Goal: Task Accomplishment & Management: Use online tool/utility

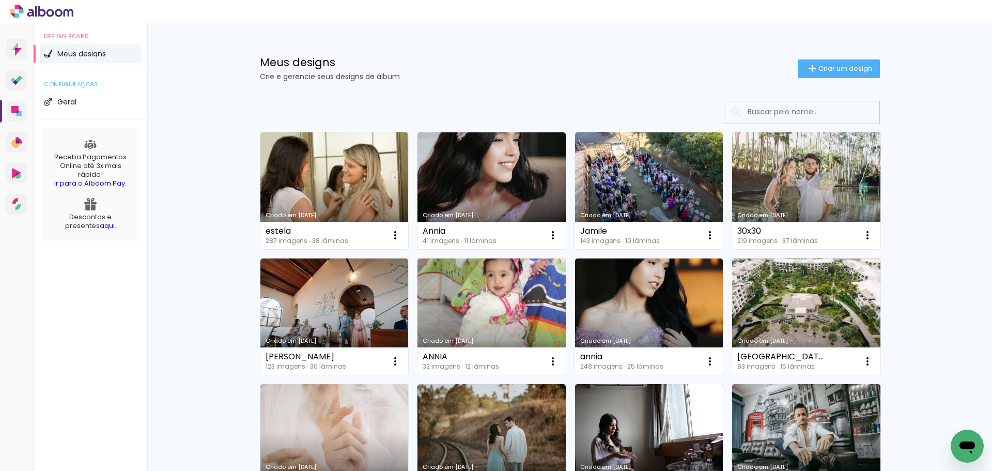
click at [966, 442] on icon "Abrir janela de mensagens" at bounding box center [968, 447] width 16 height 12
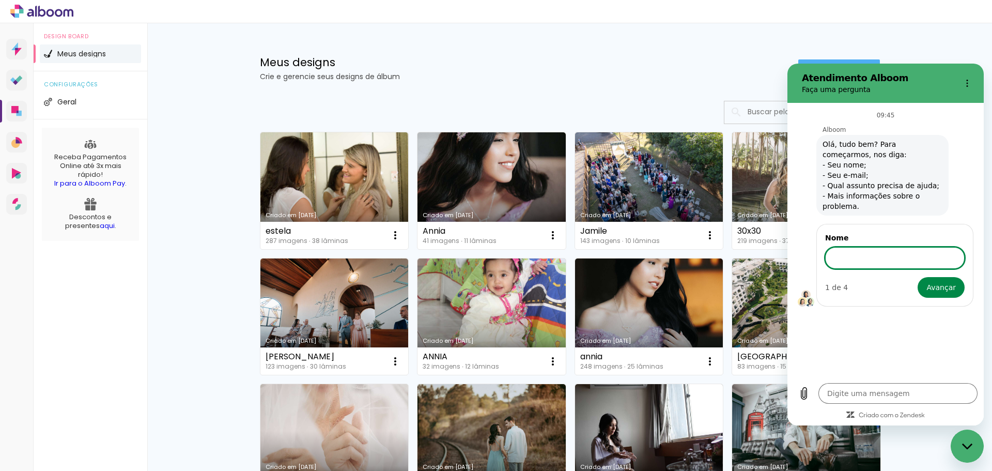
click at [623, 61] on h1 "Meus designs" at bounding box center [529, 62] width 539 height 11
click at [971, 447] on icon "Fechar janela de mensagens" at bounding box center [968, 446] width 11 height 7
type textarea "x"
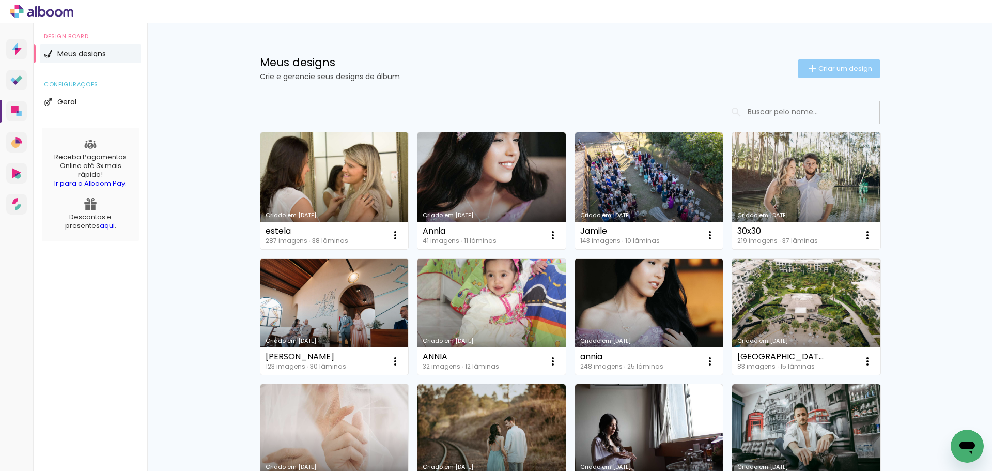
click at [835, 67] on span "Criar um design" at bounding box center [846, 68] width 54 height 7
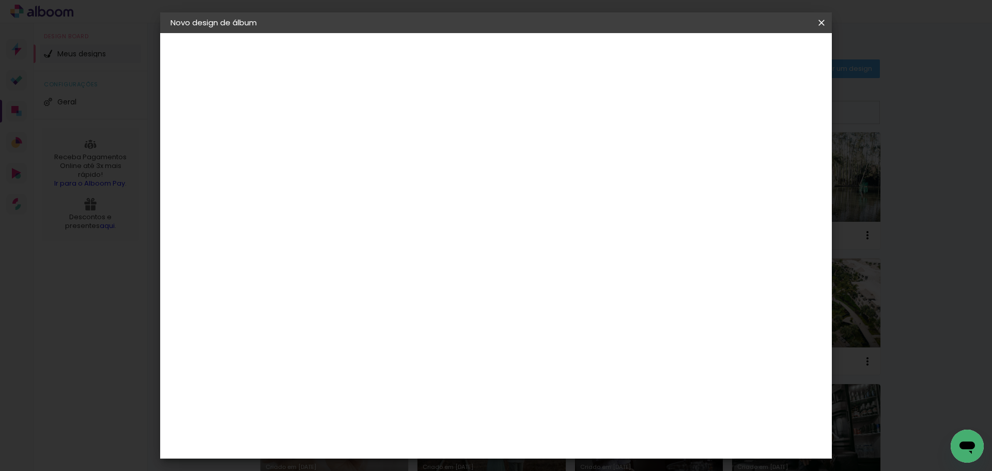
click at [340, 136] on input at bounding box center [340, 139] width 0 height 16
drag, startPoint x: 545, startPoint y: 136, endPoint x: 347, endPoint y: 136, distance: 198.0
click at [347, 121] on div "Informações Dê um título ao seu álbum. Avançar" at bounding box center [340, 77] width 90 height 88
type input "lUANA"
type paper-input "lUANA"
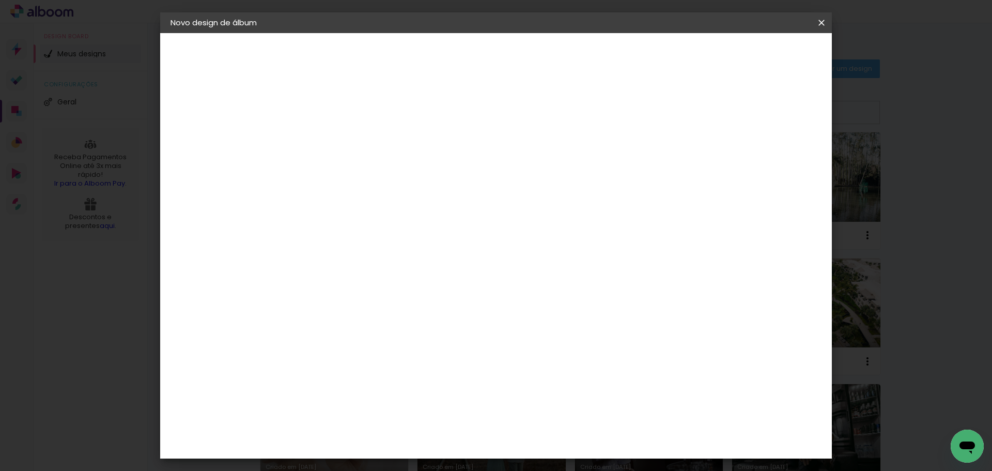
click at [819, 21] on iron-icon at bounding box center [822, 23] width 12 height 10
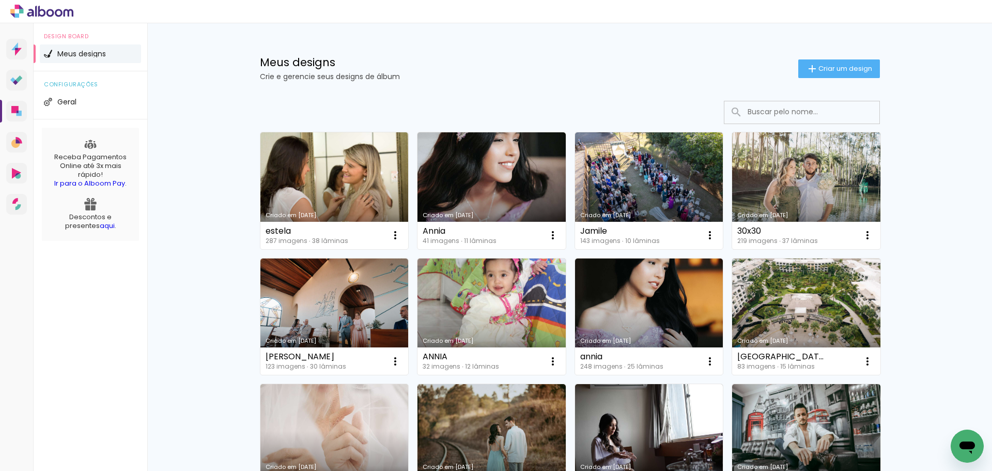
type textarea "x"
click at [846, 72] on span "Criar um design" at bounding box center [846, 68] width 54 height 7
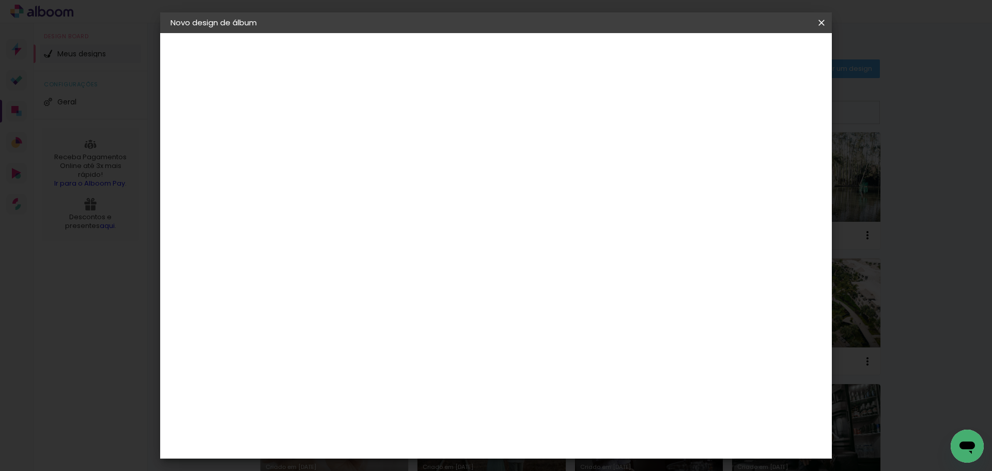
click at [340, 135] on input "lUANA" at bounding box center [340, 139] width 0 height 16
type input "LUANA"
type paper-input "LUANA"
click at [0, 0] on slot "Avançar" at bounding box center [0, 0] width 0 height 0
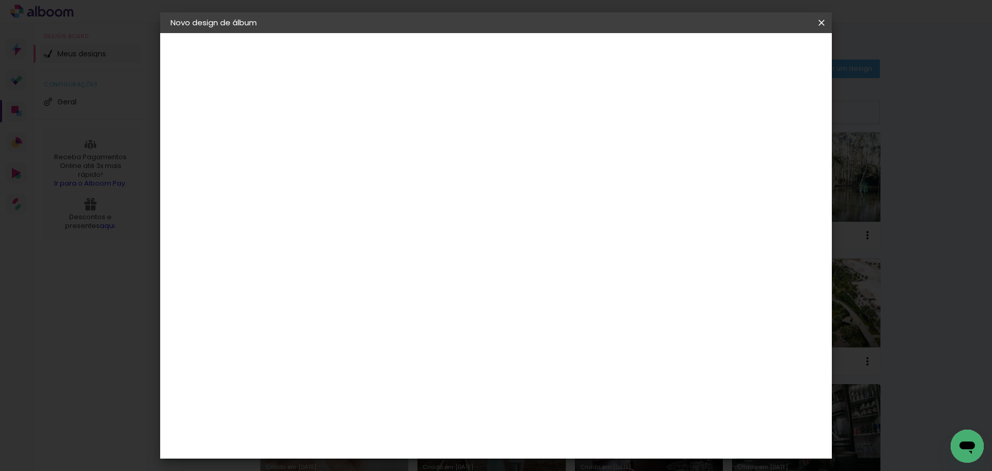
click at [365, 377] on div "Canaan Álbuns" at bounding box center [349, 385] width 32 height 17
click at [0, 0] on slot "Avançar" at bounding box center [0, 0] width 0 height 0
click at [409, 355] on span "30 × 30" at bounding box center [385, 365] width 48 height 21
click at [0, 0] on slot "Avançar" at bounding box center [0, 0] width 0 height 0
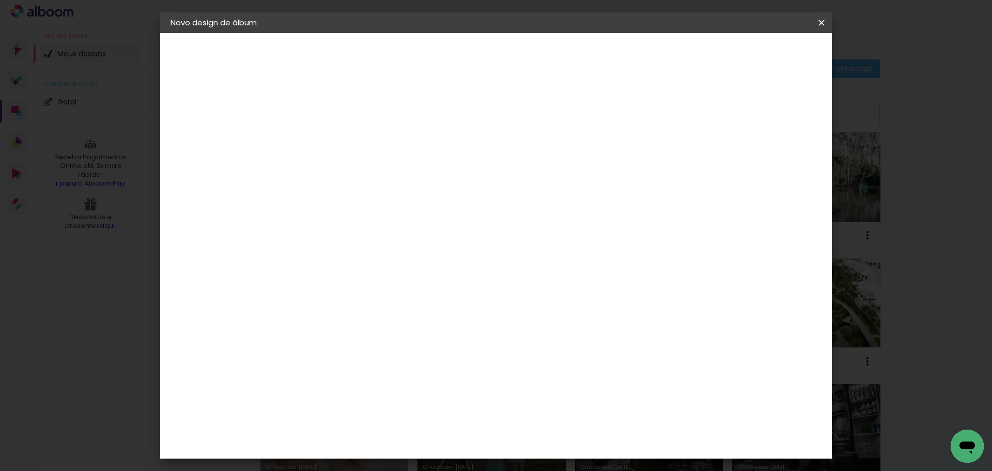
click at [699, 114] on div at bounding box center [694, 111] width 9 height 9
type paper-checkbox "on"
click at [757, 58] on span "Iniciar design" at bounding box center [733, 54] width 47 height 7
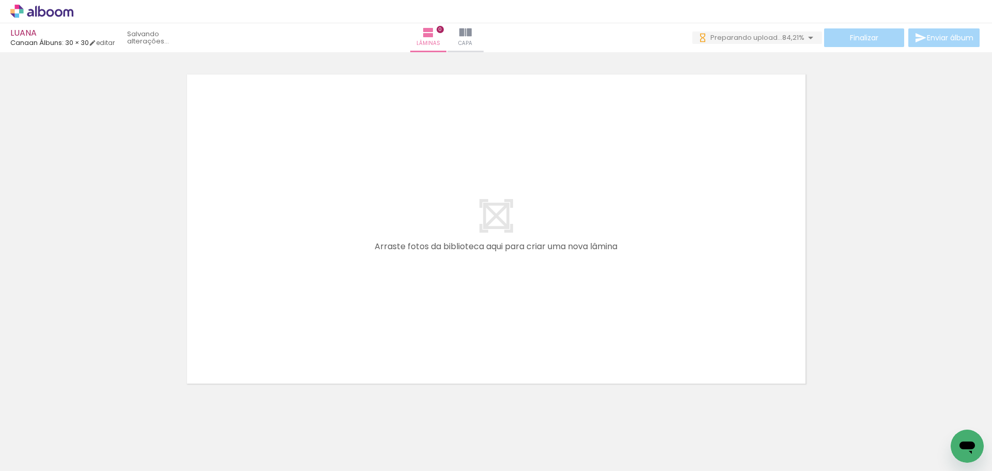
type textarea "x"
